Goal: Task Accomplishment & Management: Use online tool/utility

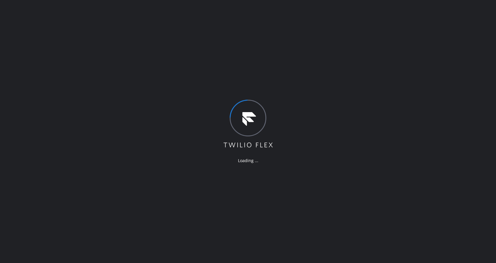
drag, startPoint x: 105, startPoint y: 181, endPoint x: 117, endPoint y: 201, distance: 23.1
click at [105, 181] on div "Loading ..." at bounding box center [248, 131] width 496 height 263
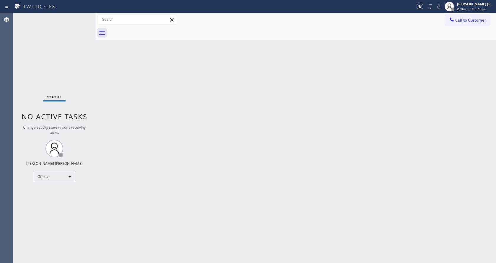
click at [350, 45] on div "Back to Dashboard Change Sender ID Customers Technicians Select a contact Outbo…" at bounding box center [296, 138] width 401 height 250
click at [167, 183] on div "Back to Dashboard Change Sender ID Customers Technicians Select a contact Outbo…" at bounding box center [296, 138] width 401 height 250
click at [128, 158] on div "Back to Dashboard Change Sender ID Customers Technicians Select a contact Outbo…" at bounding box center [296, 138] width 401 height 250
click at [194, 258] on div "Back to Dashboard Change Sender ID Customers Technicians Select a contact Outbo…" at bounding box center [296, 138] width 401 height 250
click at [99, 76] on div "Back to Dashboard Change Sender ID Customers Technicians Select a contact Outbo…" at bounding box center [296, 138] width 401 height 250
